Goal: Entertainment & Leisure: Consume media (video, audio)

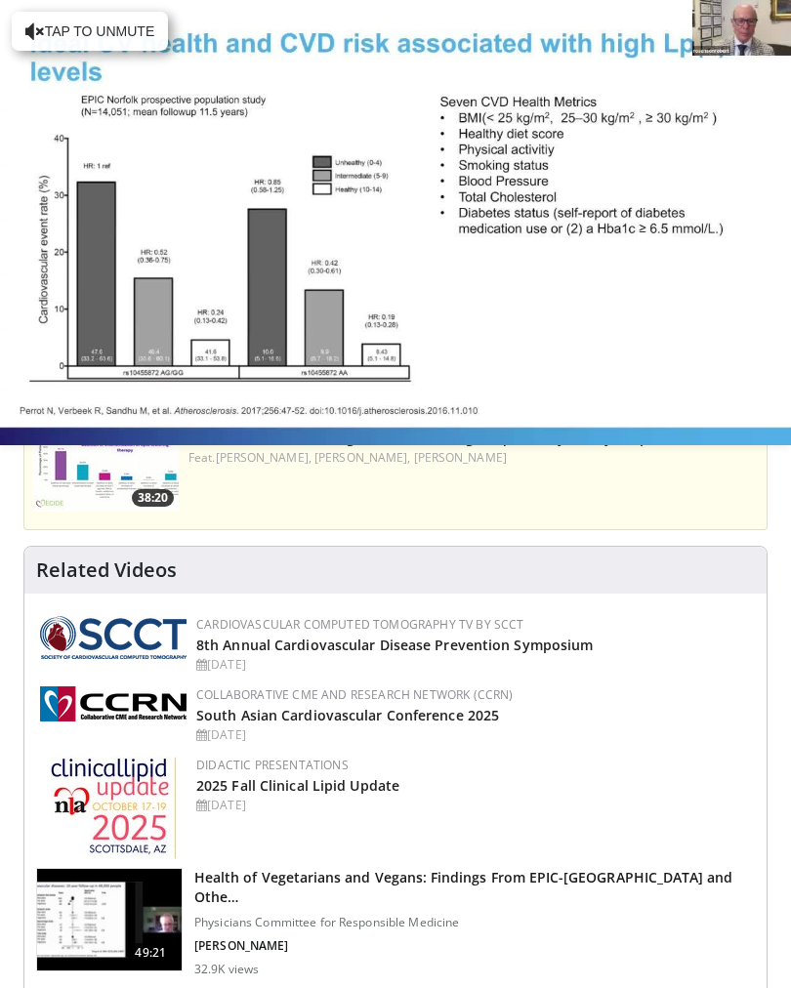
scroll to position [843, 0]
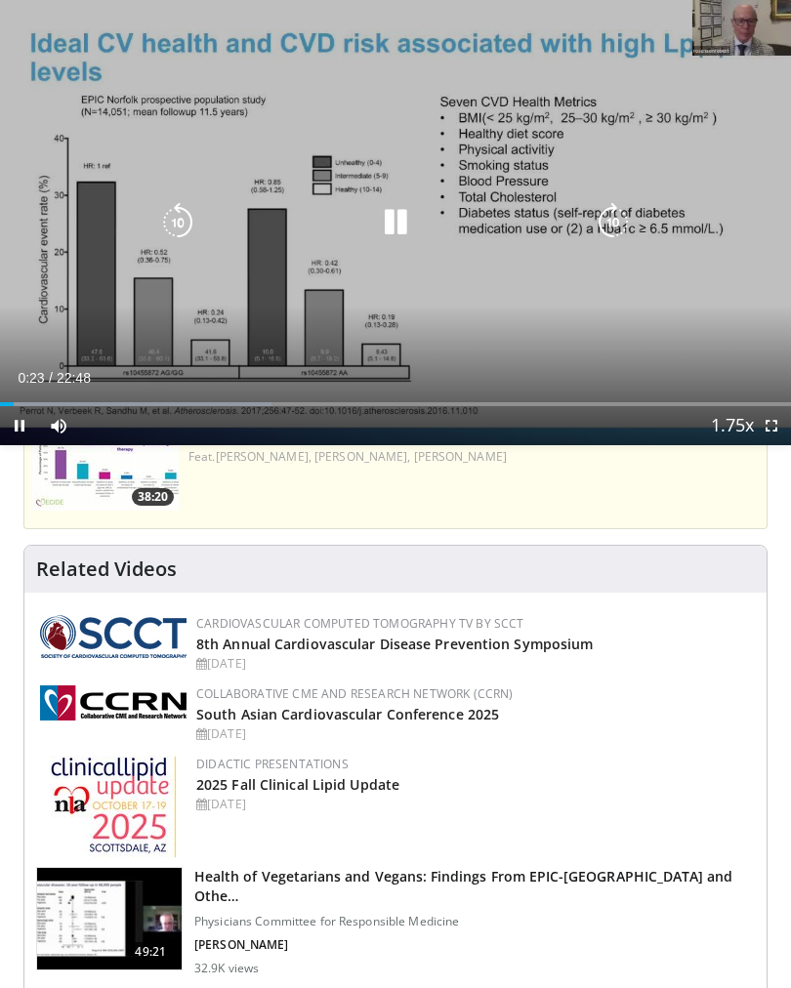
click at [246, 329] on div "10 seconds Tap to unmute" at bounding box center [395, 222] width 791 height 445
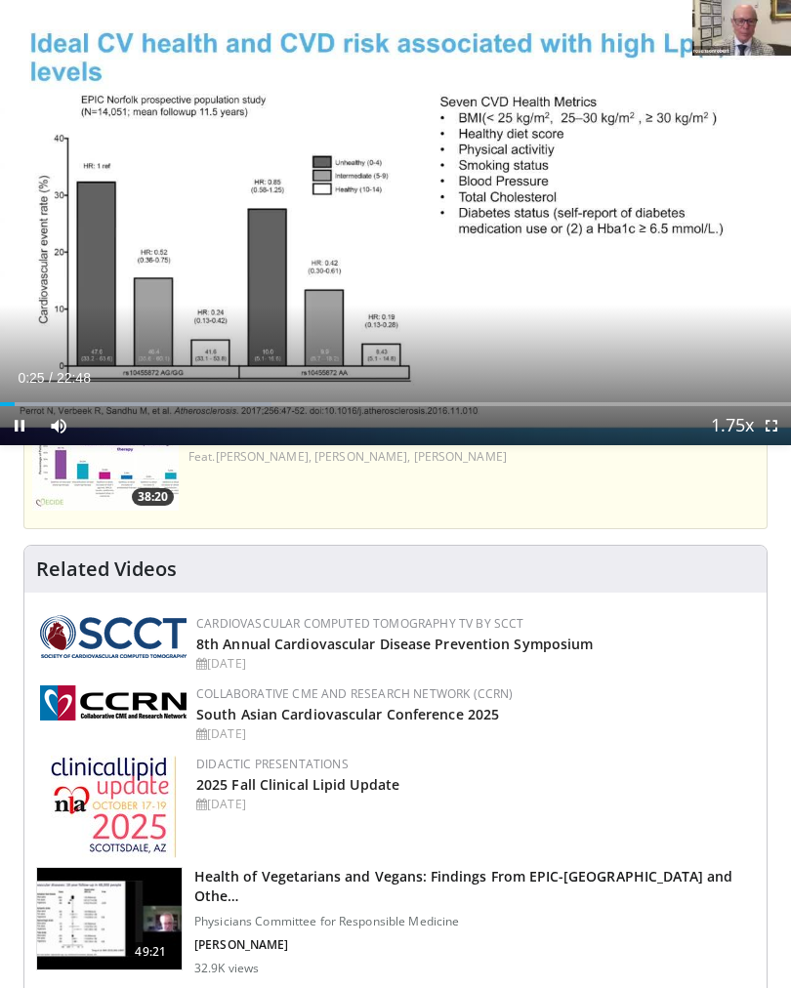
click at [201, 354] on div "10 seconds Tap to unmute" at bounding box center [395, 222] width 791 height 445
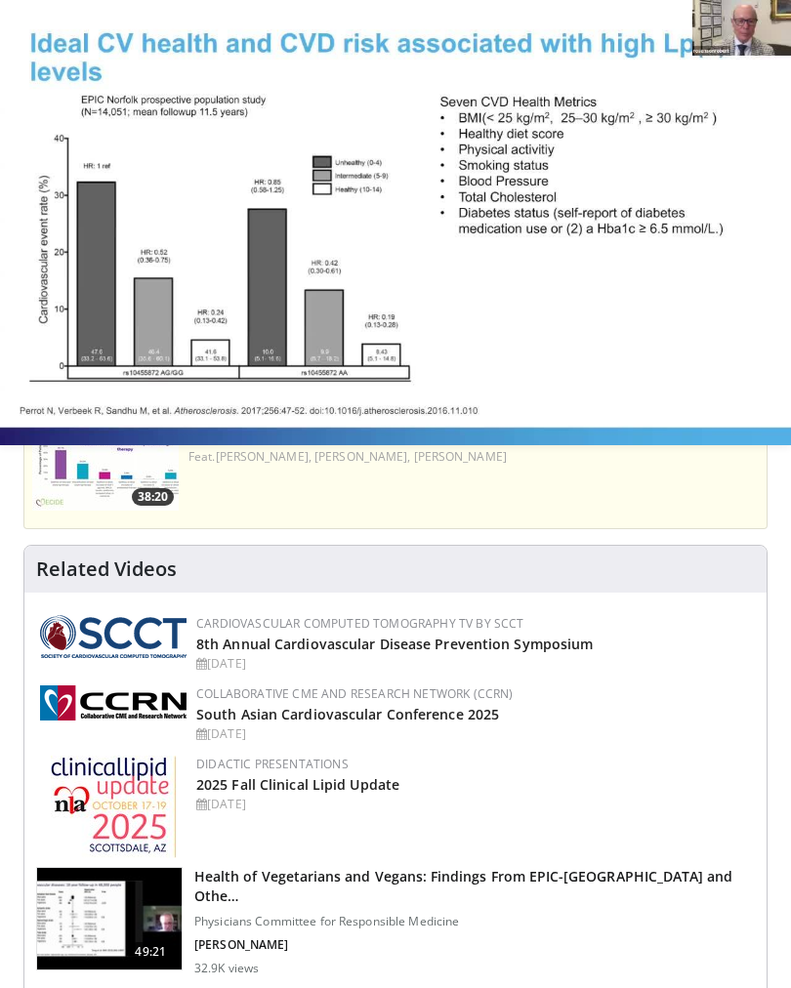
click at [736, 277] on div "10 seconds Tap to unmute" at bounding box center [395, 222] width 791 height 445
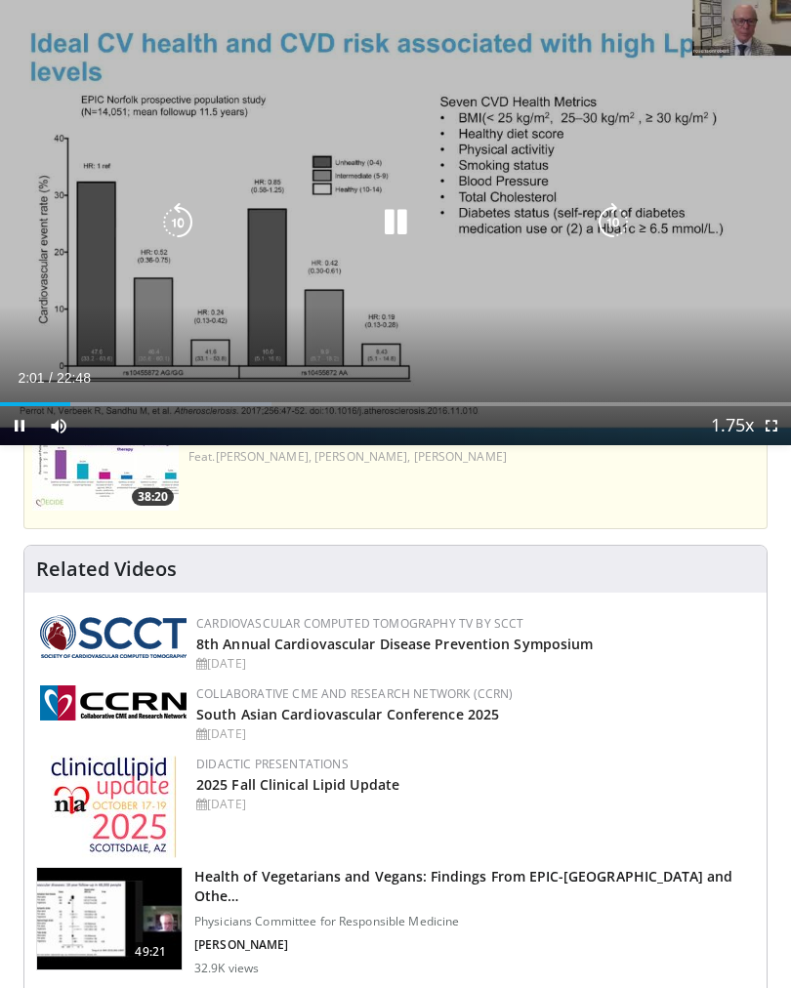
click at [632, 213] on icon "Video Player" at bounding box center [613, 222] width 39 height 39
click at [626, 220] on icon "Video Player" at bounding box center [613, 222] width 39 height 39
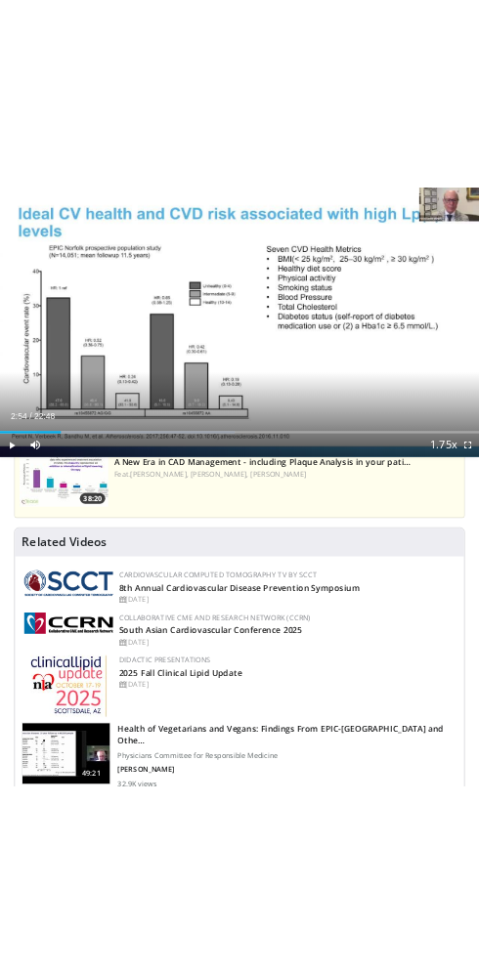
scroll to position [903, 0]
